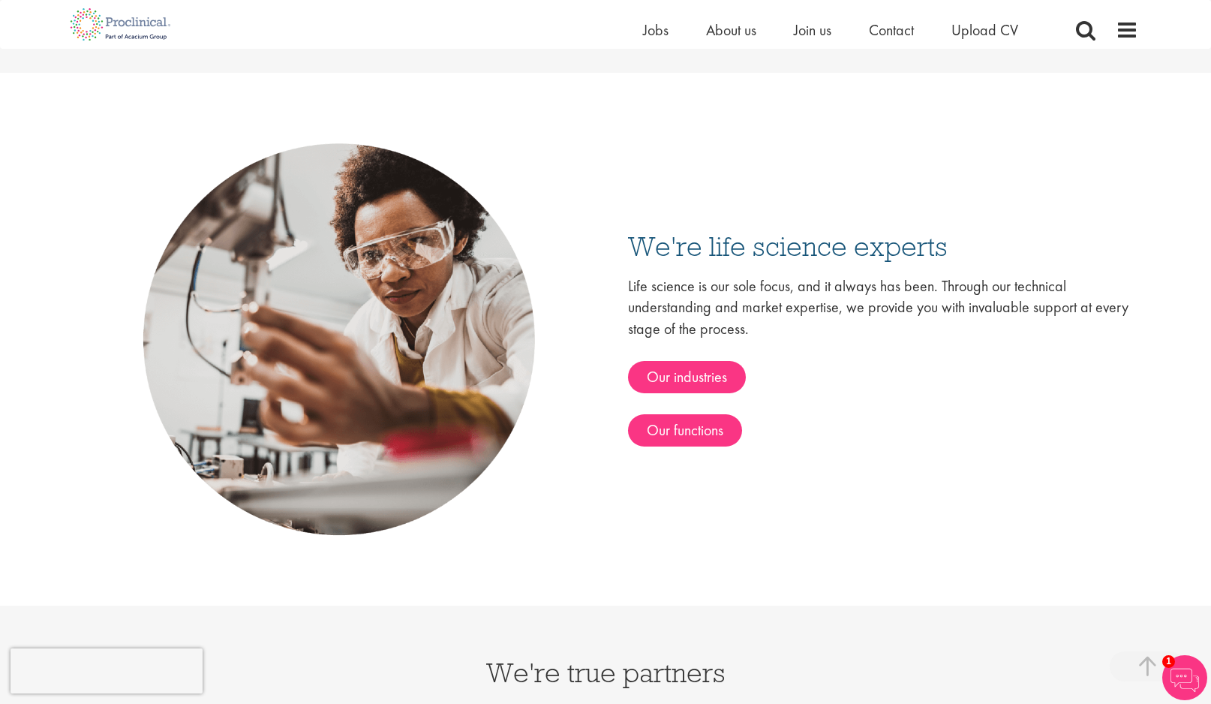
scroll to position [2405, 0]
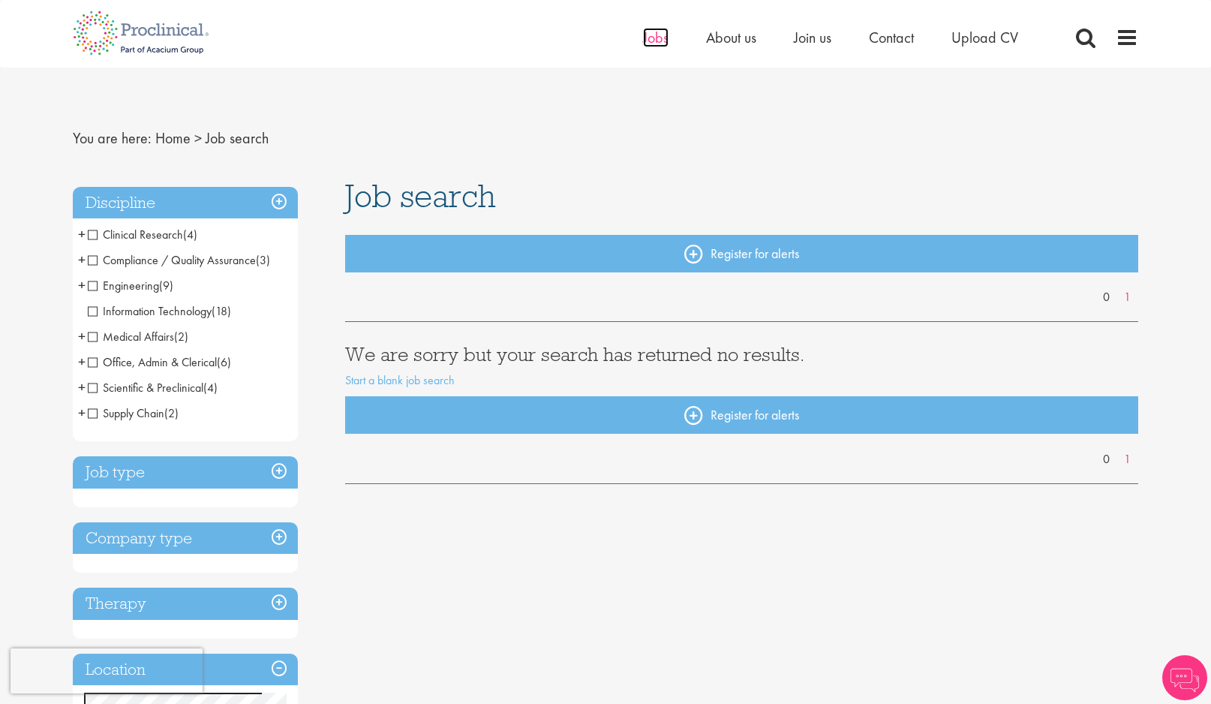
click at [659, 41] on span "Jobs" at bounding box center [656, 38] width 26 height 20
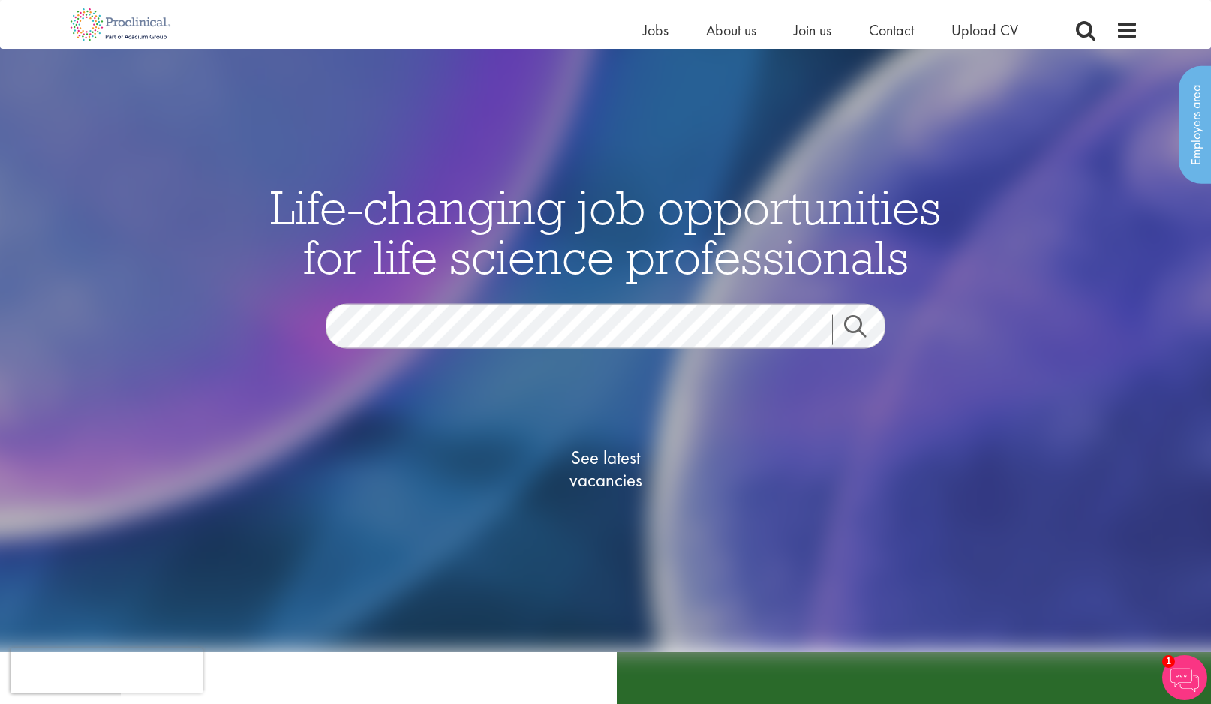
scroll to position [26, 0]
click at [596, 485] on span "See latest vacancies" at bounding box center [605, 467] width 150 height 45
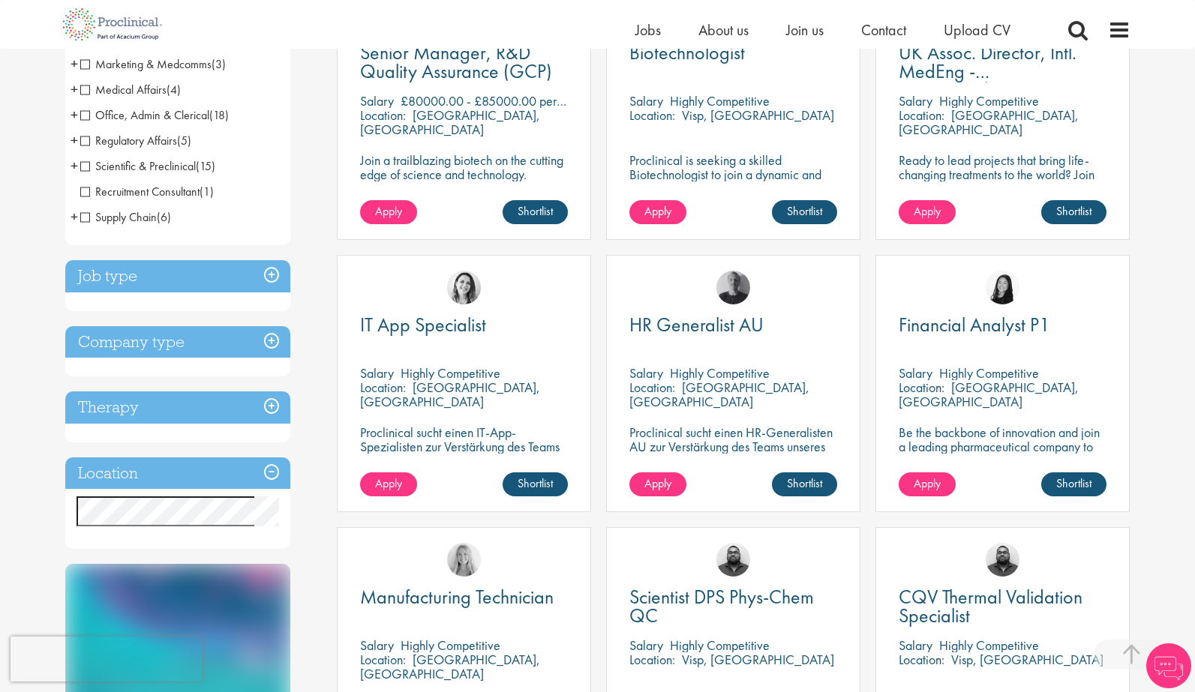
scroll to position [406, 0]
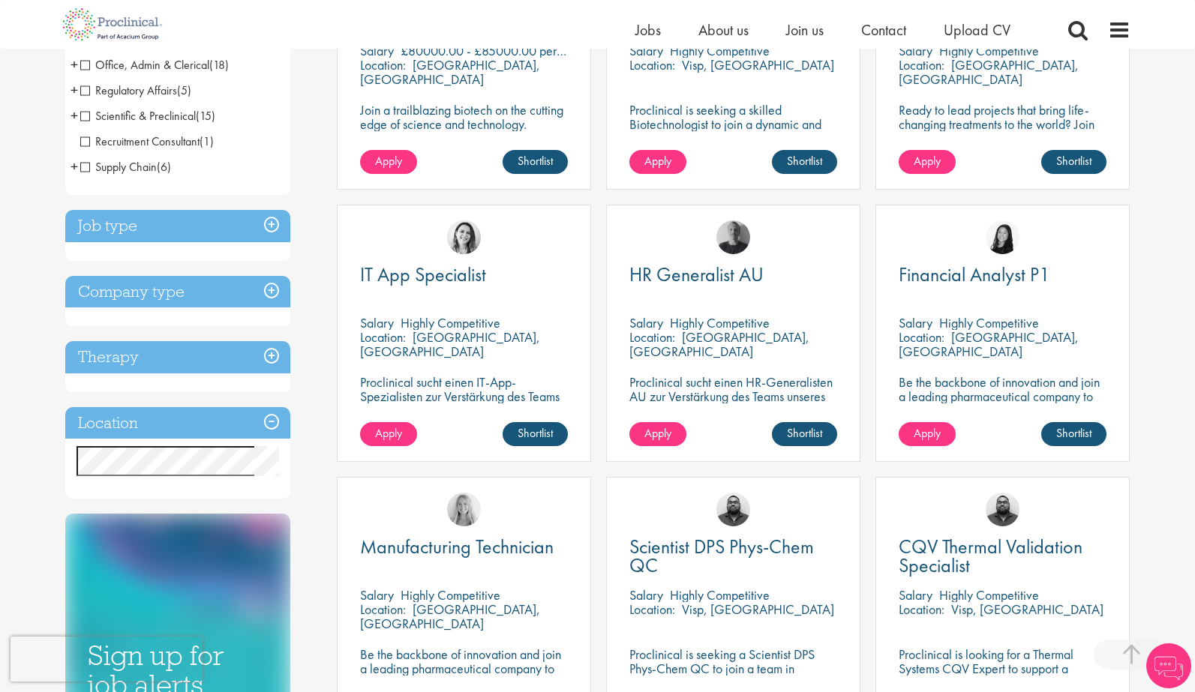
click at [227, 430] on h3 "Location" at bounding box center [177, 423] width 225 height 32
click at [271, 428] on h3 "Location" at bounding box center [177, 423] width 225 height 32
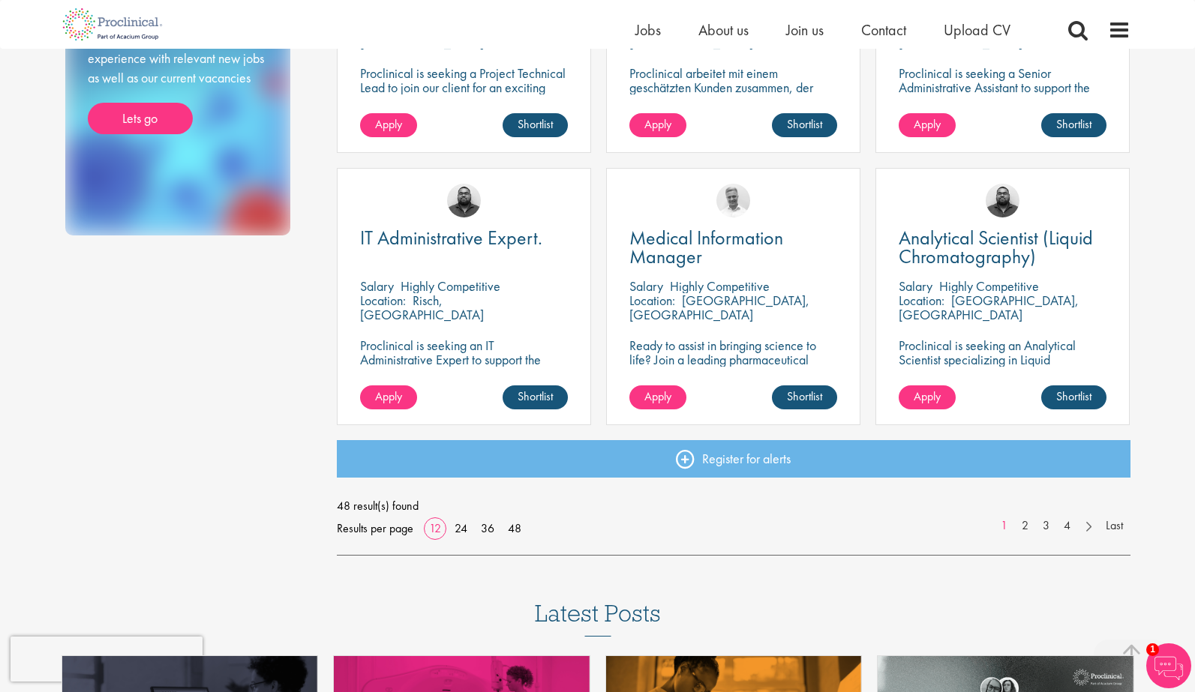
scroll to position [914, 0]
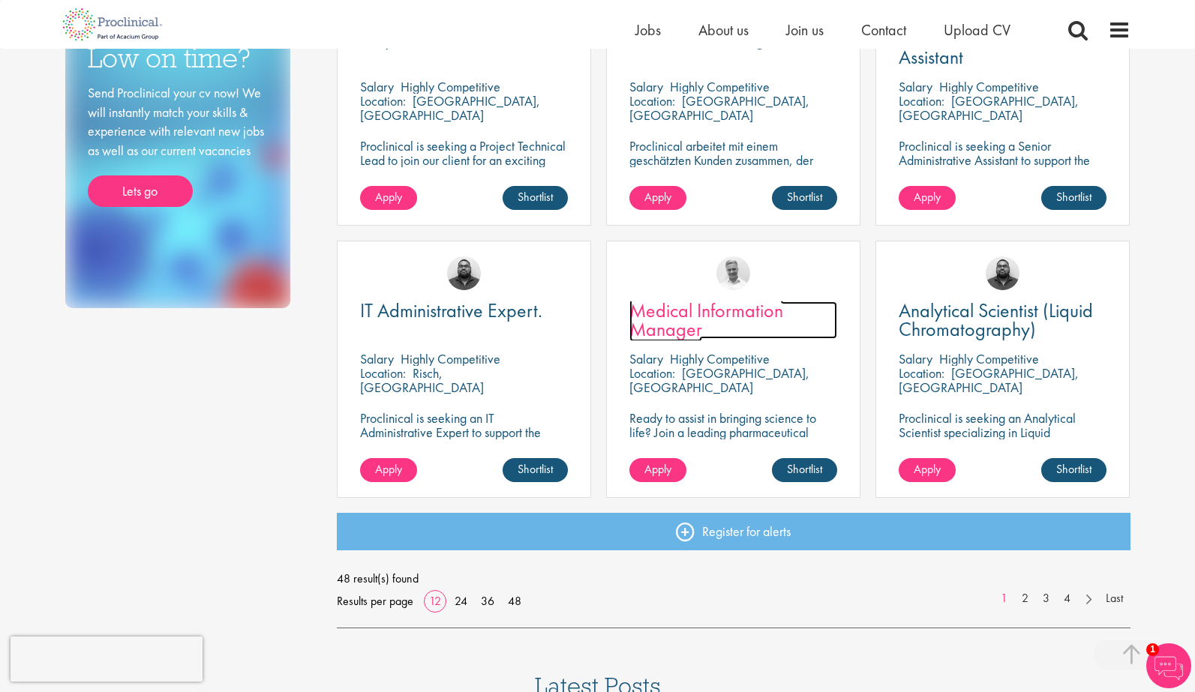
drag, startPoint x: 0, startPoint y: 0, endPoint x: 661, endPoint y: 327, distance: 737.3
click at [661, 327] on span "Medical Information Manager" at bounding box center [706, 320] width 154 height 44
